Goal: Contribute content

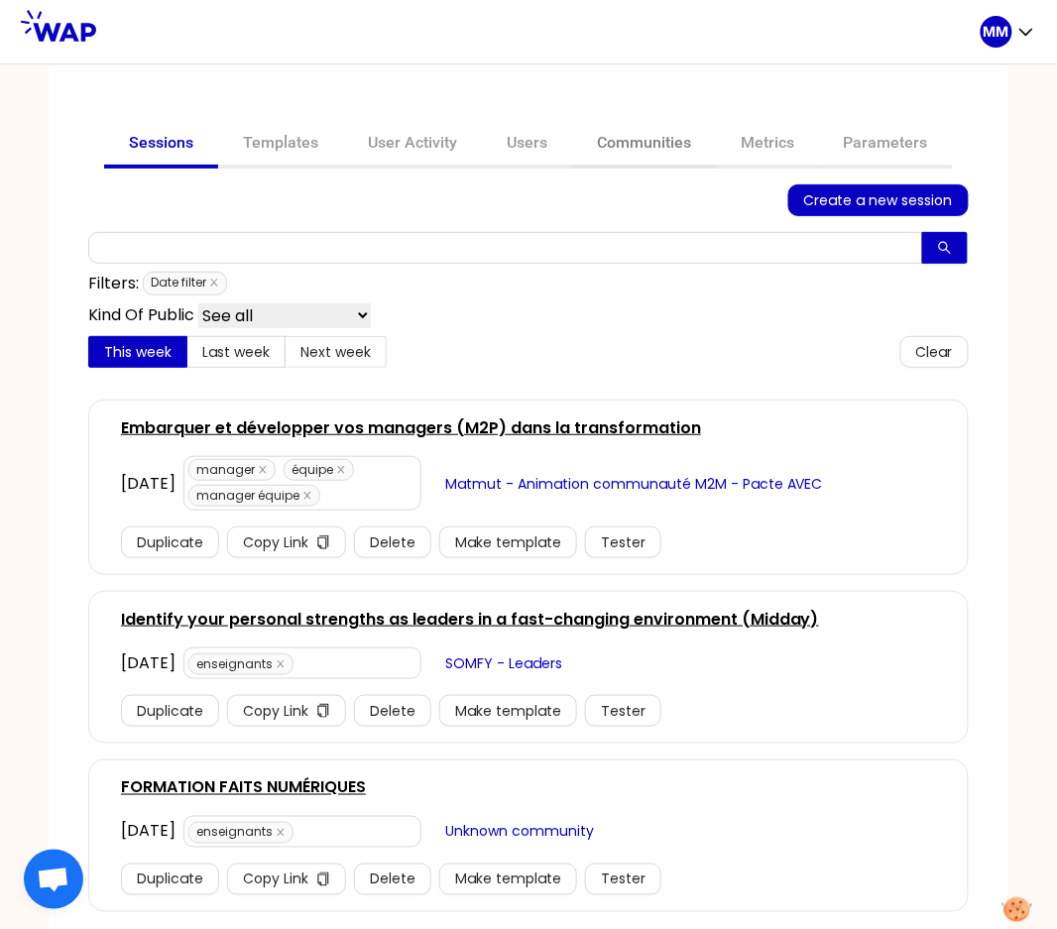
drag, startPoint x: 604, startPoint y: 151, endPoint x: 597, endPoint y: 162, distance: 12.9
click at [604, 151] on link "Communities" at bounding box center [644, 145] width 144 height 48
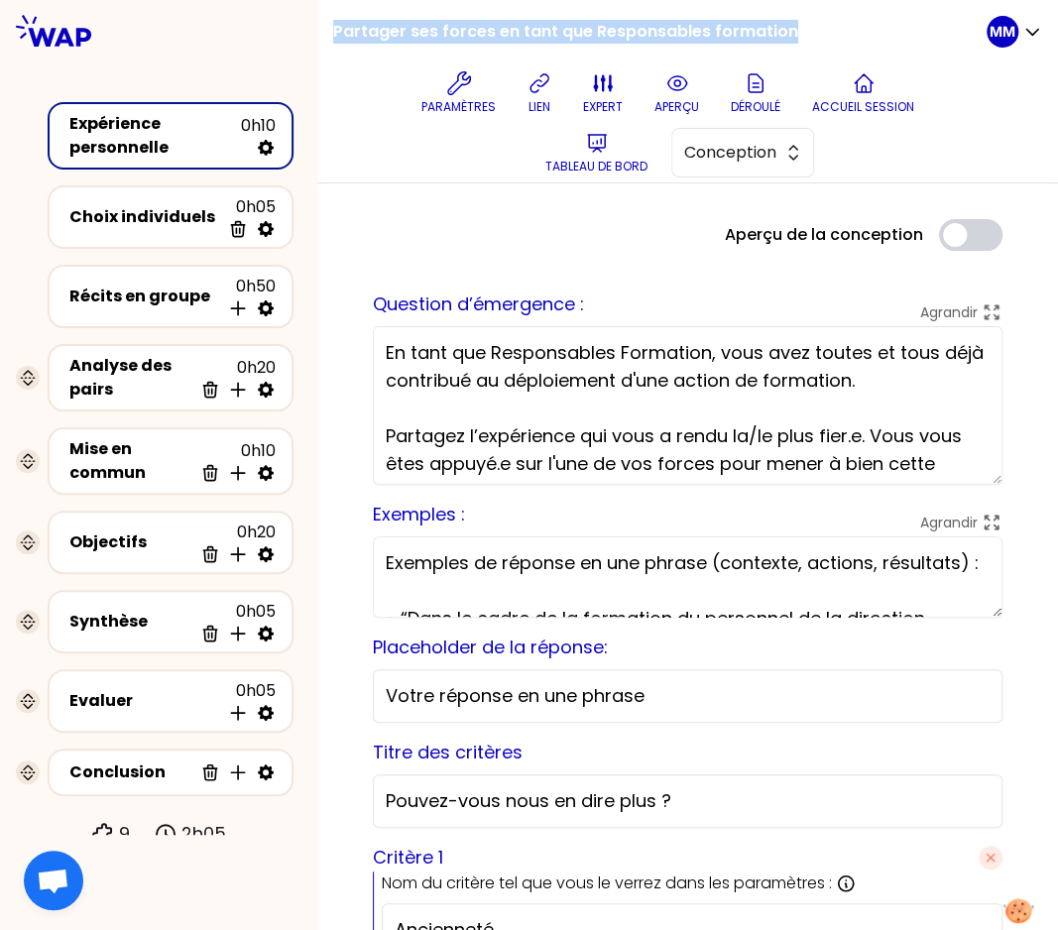
drag, startPoint x: 362, startPoint y: 30, endPoint x: 836, endPoint y: 27, distance: 474.0
click at [836, 27] on div "Partager ses forces en tant que Responsables formation Paramètres lien expert a…" at bounding box center [660, 91] width 654 height 182
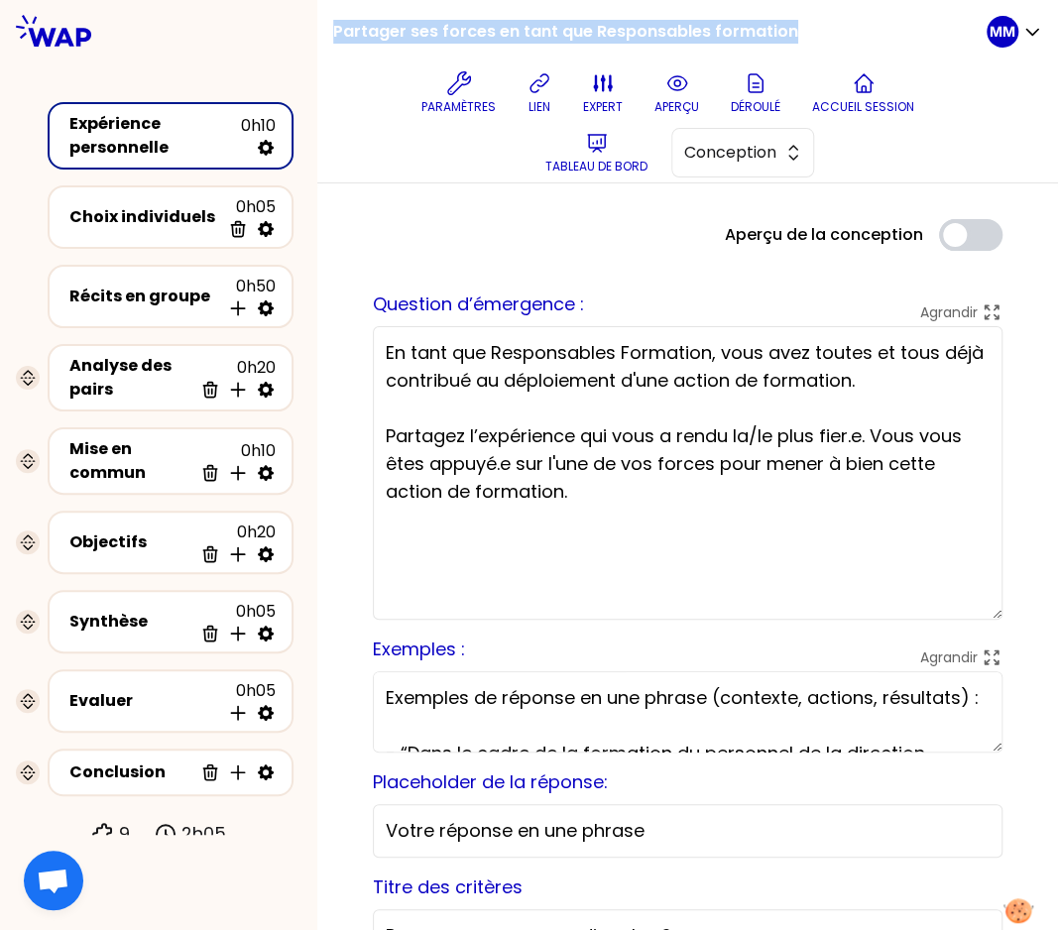
drag, startPoint x: 979, startPoint y: 481, endPoint x: 965, endPoint y: 617, distance: 136.6
click at [965, 617] on textarea "En tant que Responsables Formation, vous avez toutes et tous déjà contribué au …" at bounding box center [688, 473] width 630 height 294
click at [488, 34] on h1 "Partager ses forces en tant que Responsables formation" at bounding box center [565, 31] width 465 height 63
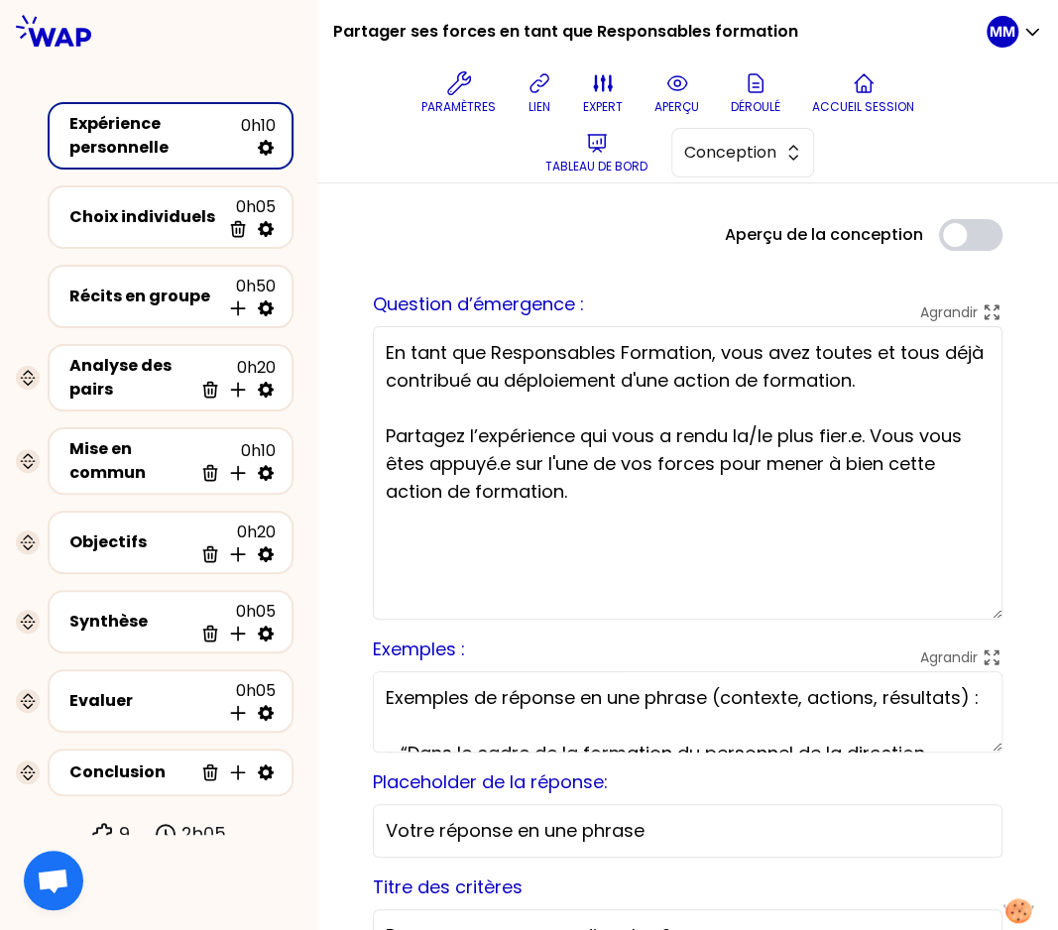
drag, startPoint x: 615, startPoint y: 486, endPoint x: 371, endPoint y: 355, distance: 276.9
